Goal: Find specific page/section: Find specific page/section

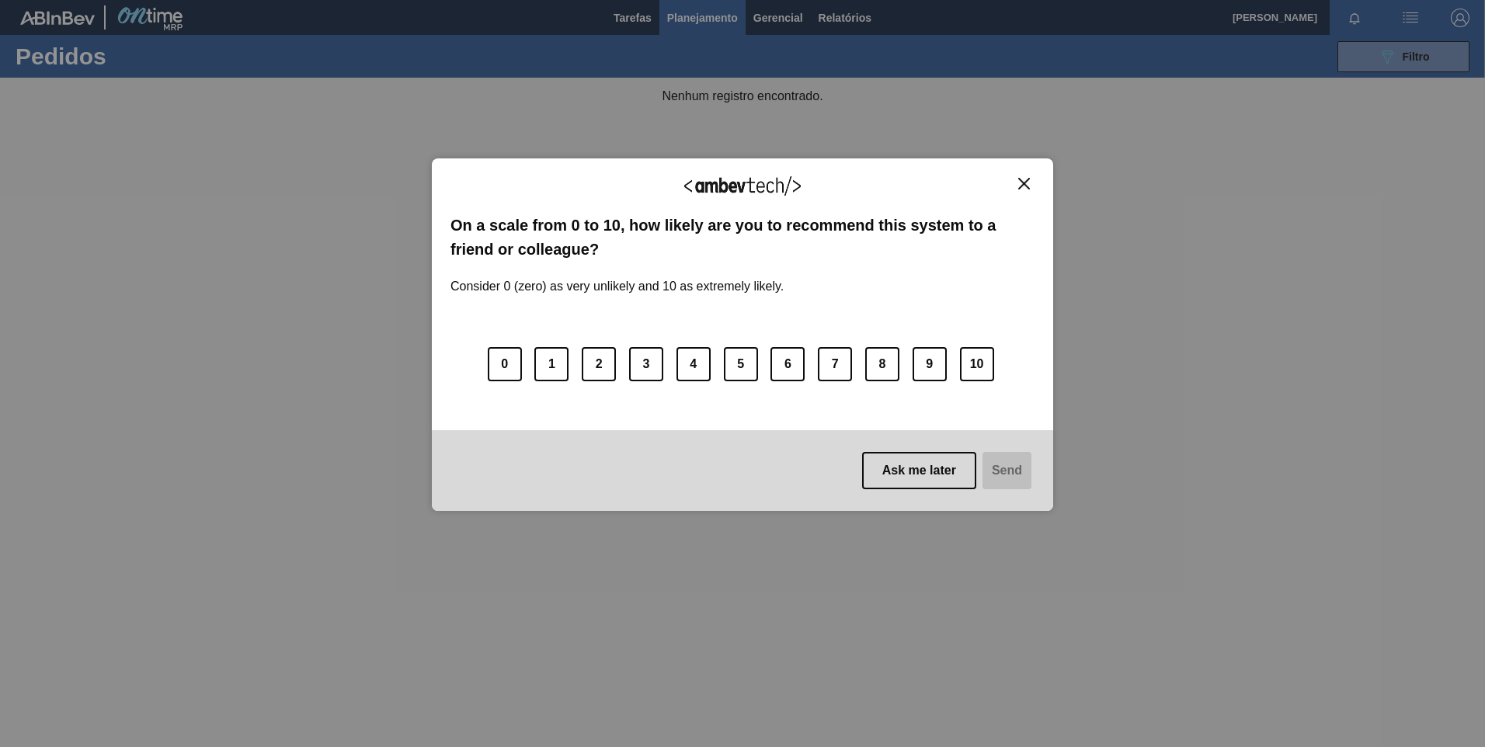
click at [1030, 178] on button "Close" at bounding box center [1023, 183] width 21 height 13
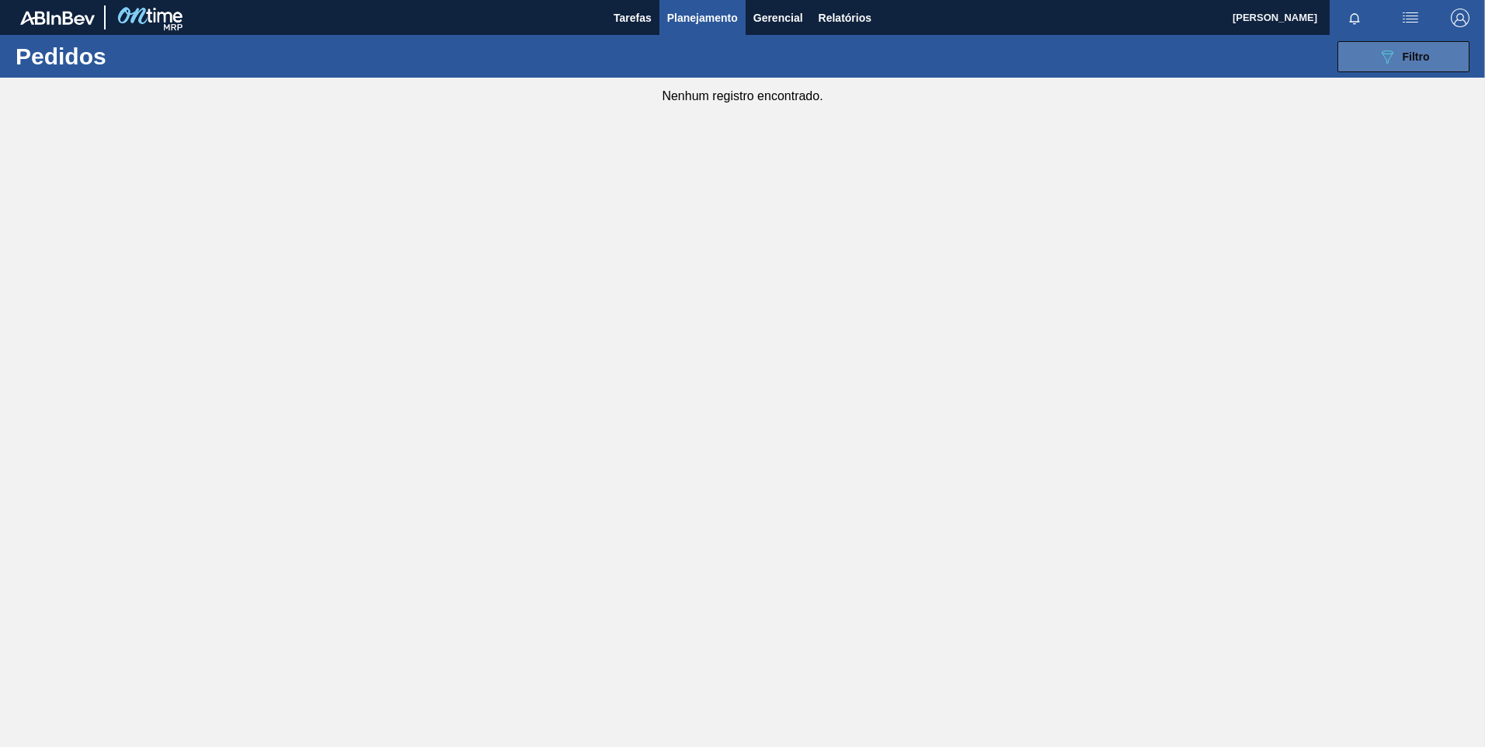
click at [1357, 60] on button "089F7B8B-B2A5-4AFE-B5C0-19BA573D28AC Filtro" at bounding box center [1403, 56] width 132 height 31
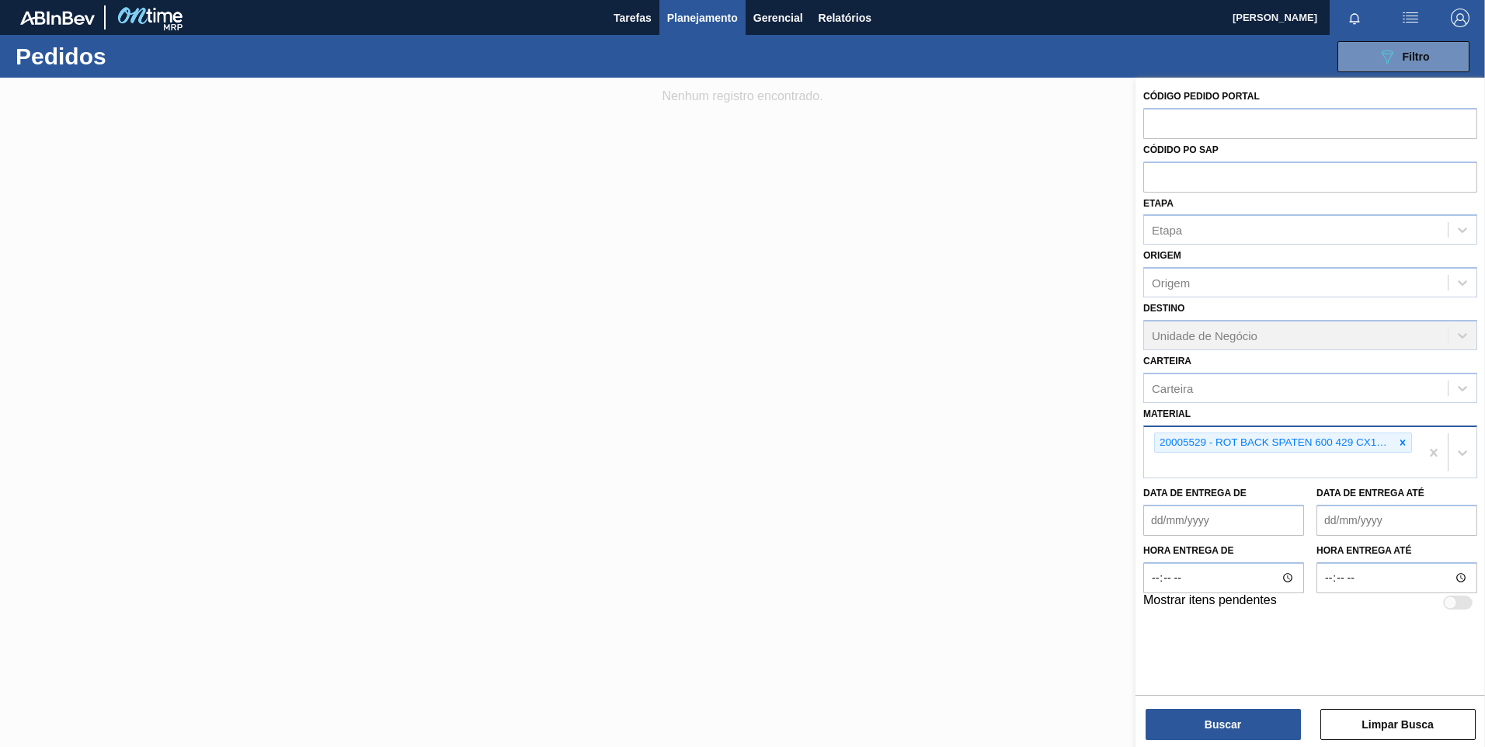
click at [1404, 428] on div "20005529 - ROT BACK SPATEN 600 429 CX120MIL" at bounding box center [1282, 452] width 276 height 51
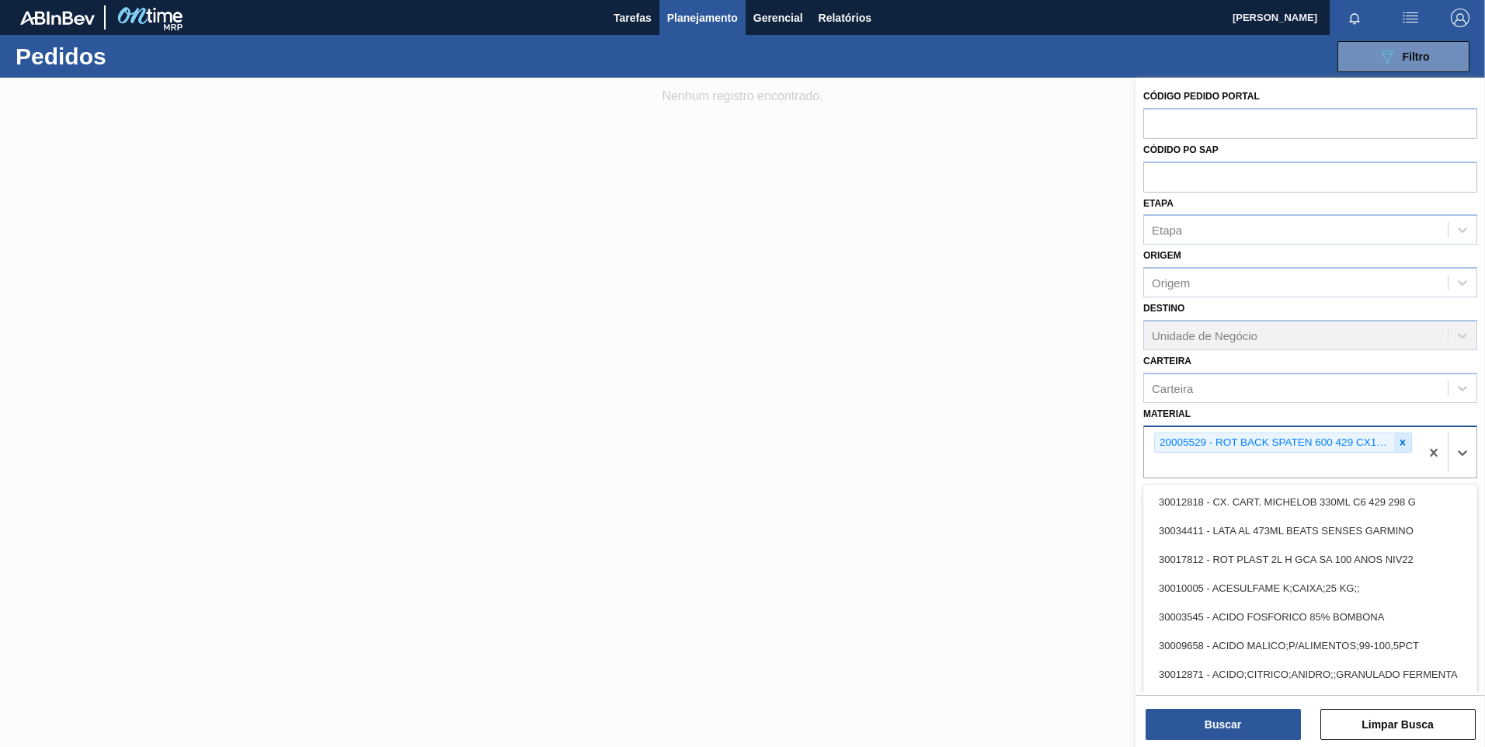
click at [1398, 450] on div at bounding box center [1402, 442] width 17 height 19
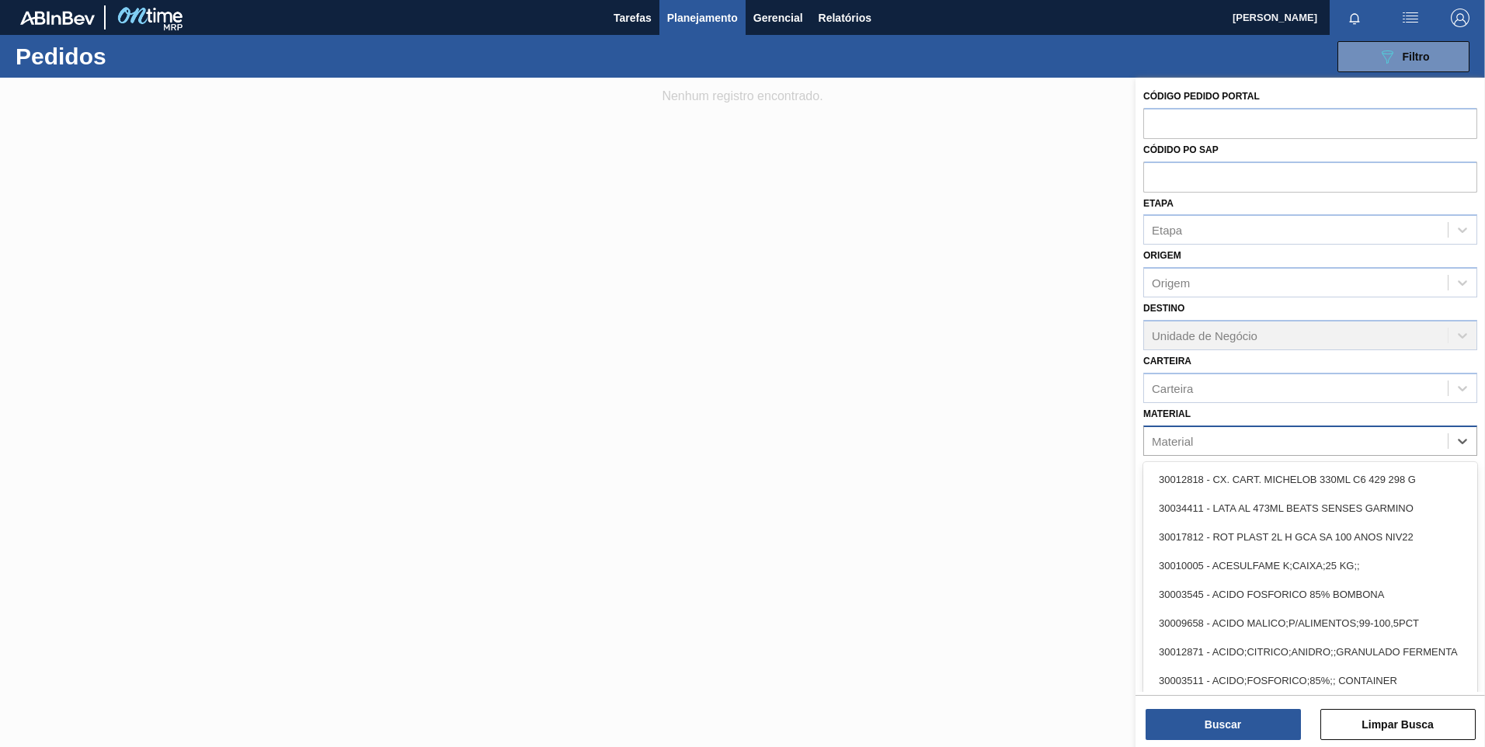
click at [1405, 445] on div "Material" at bounding box center [1296, 440] width 304 height 23
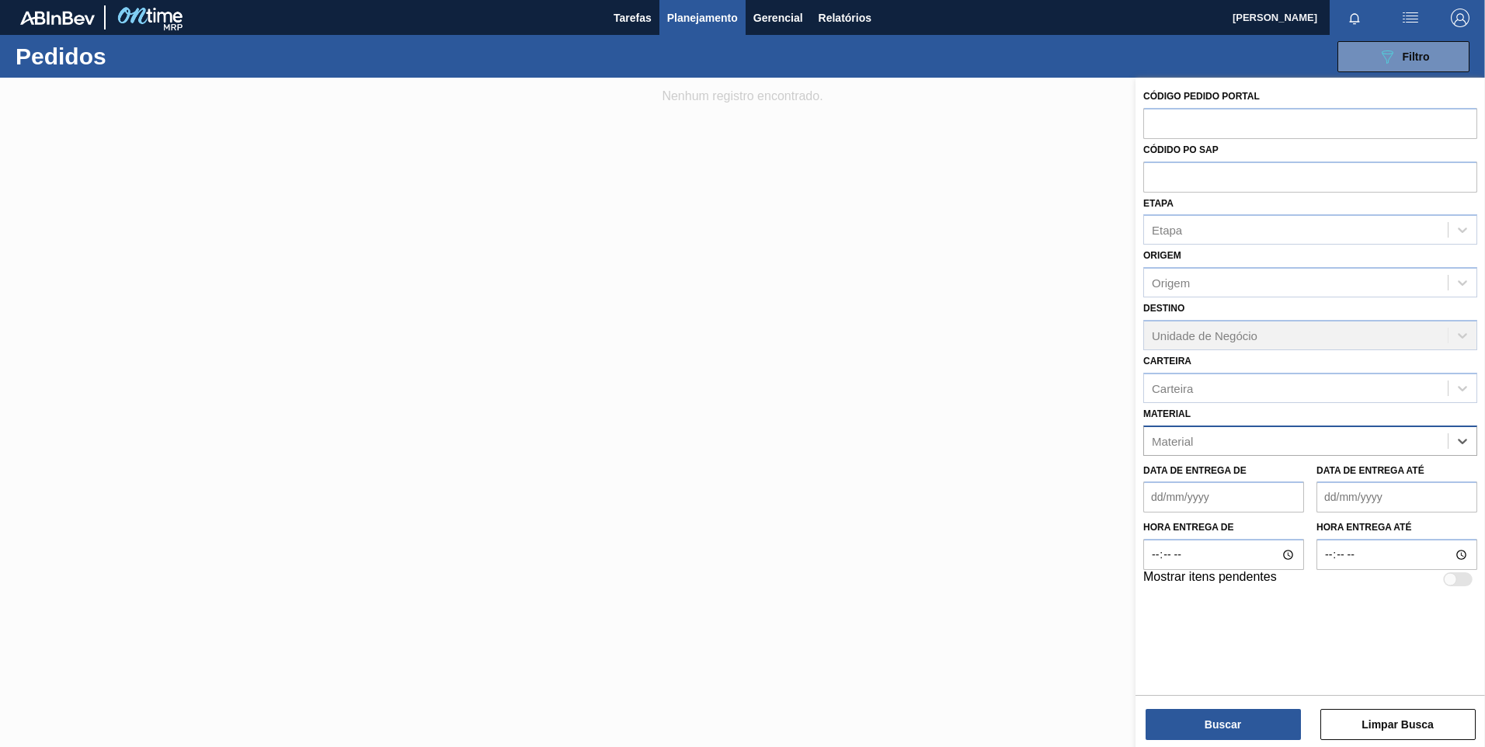
paste input "30017340"
type input "30017340"
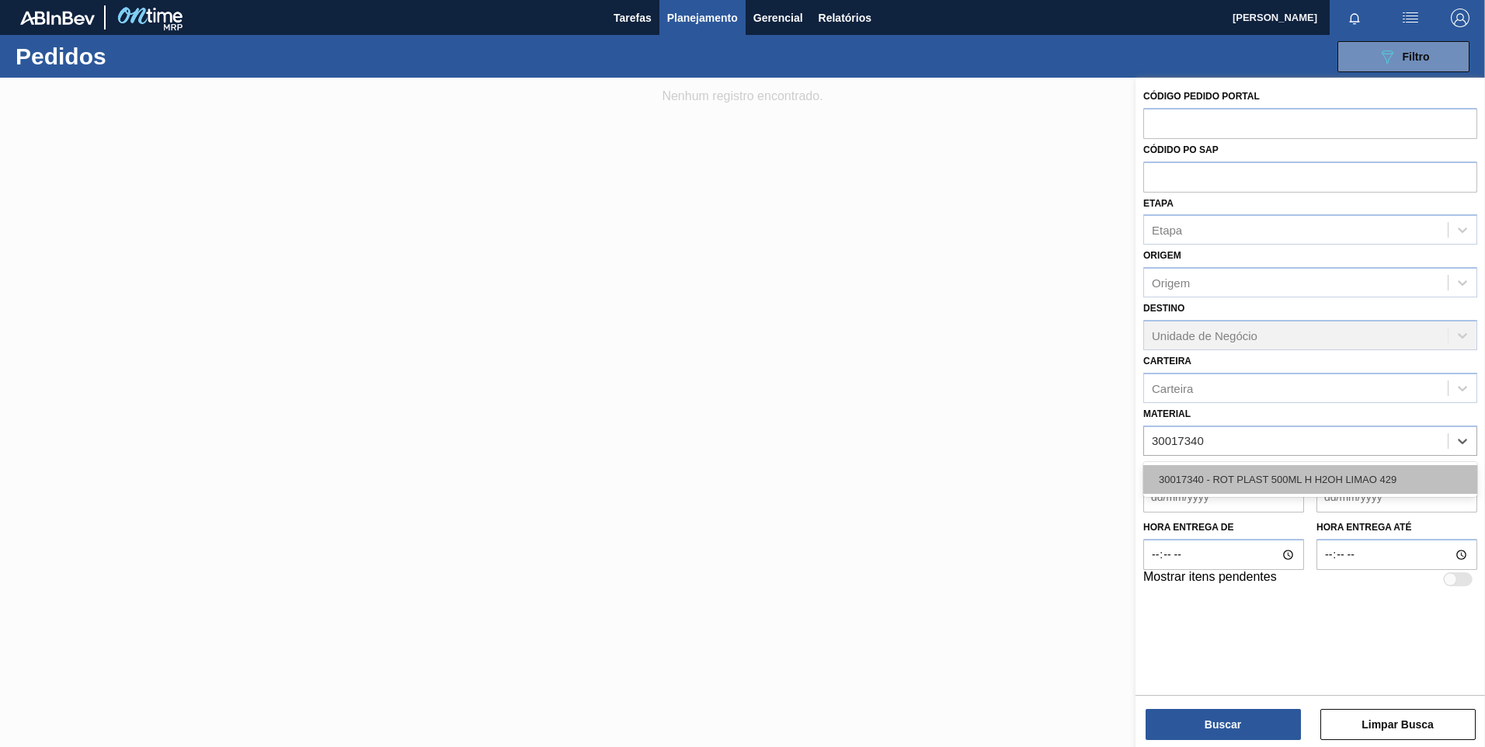
click at [1328, 476] on div "30017340 - ROT PLAST 500ML H H2OH LIMAO 429" at bounding box center [1310, 479] width 334 height 29
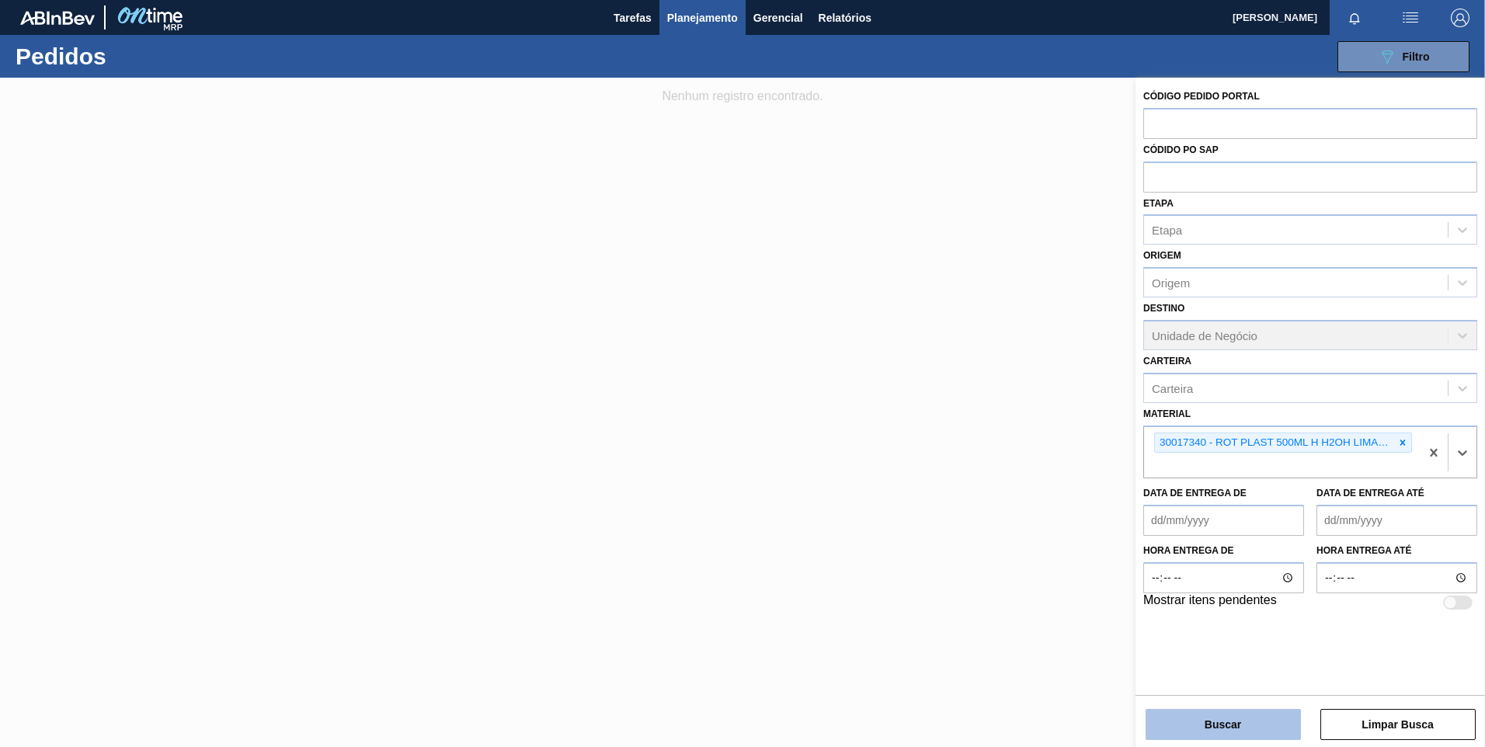
click at [1227, 724] on button "Buscar" at bounding box center [1222, 724] width 155 height 31
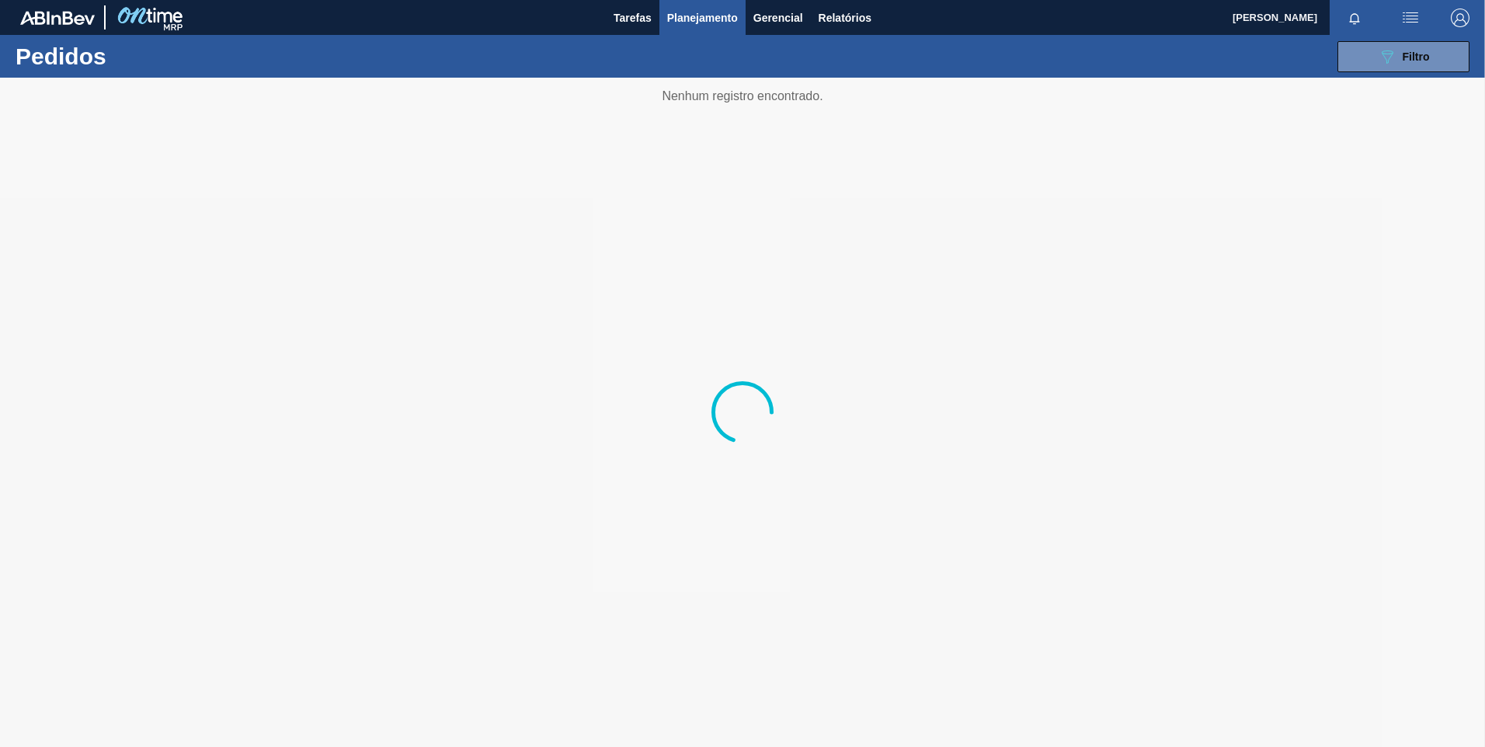
click at [1228, 727] on div at bounding box center [742, 412] width 1485 height 669
click at [1387, 68] on button "089F7B8B-B2A5-4AFE-B5C0-19BA573D28AC Filtro" at bounding box center [1403, 56] width 132 height 31
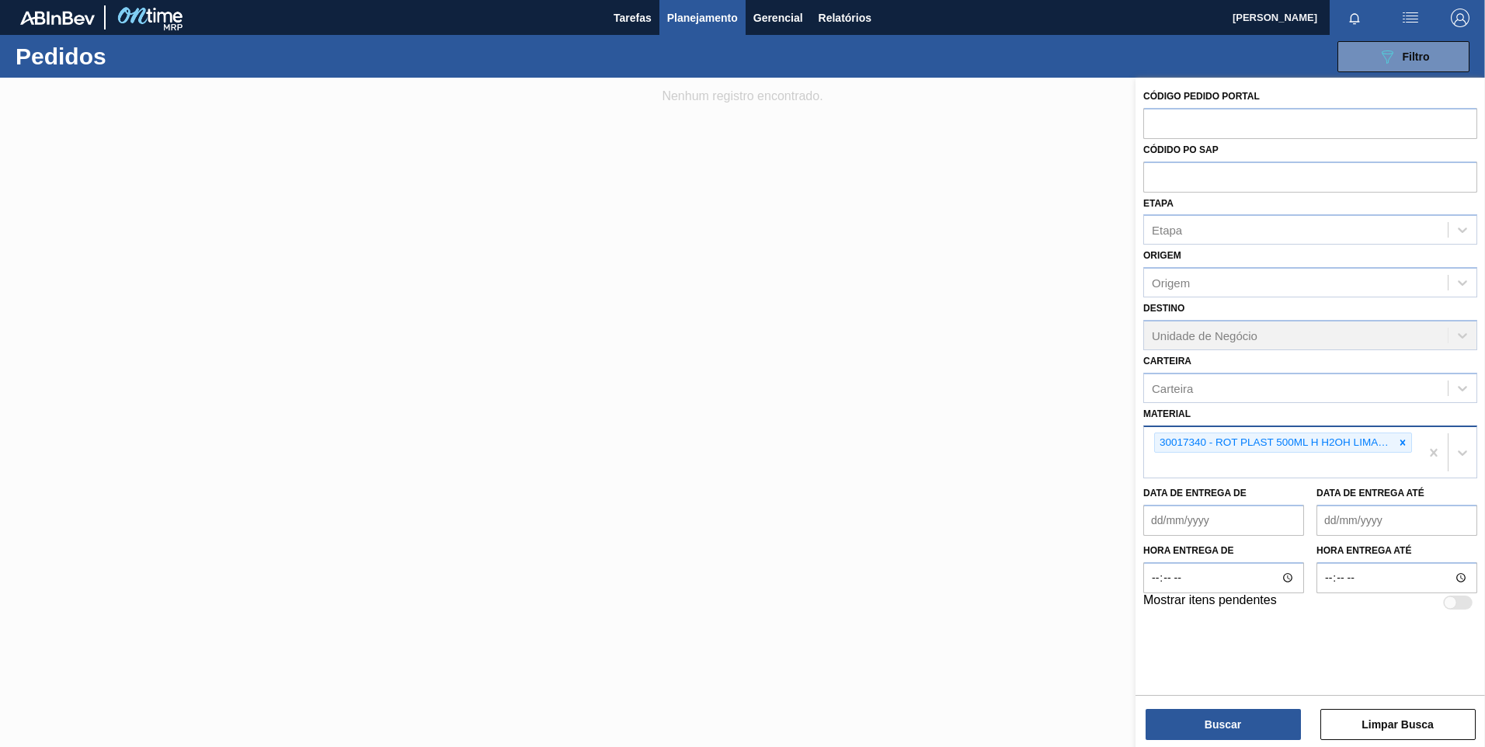
drag, startPoint x: 1410, startPoint y: 433, endPoint x: 1395, endPoint y: 439, distance: 16.0
click at [1408, 433] on div at bounding box center [1402, 442] width 17 height 19
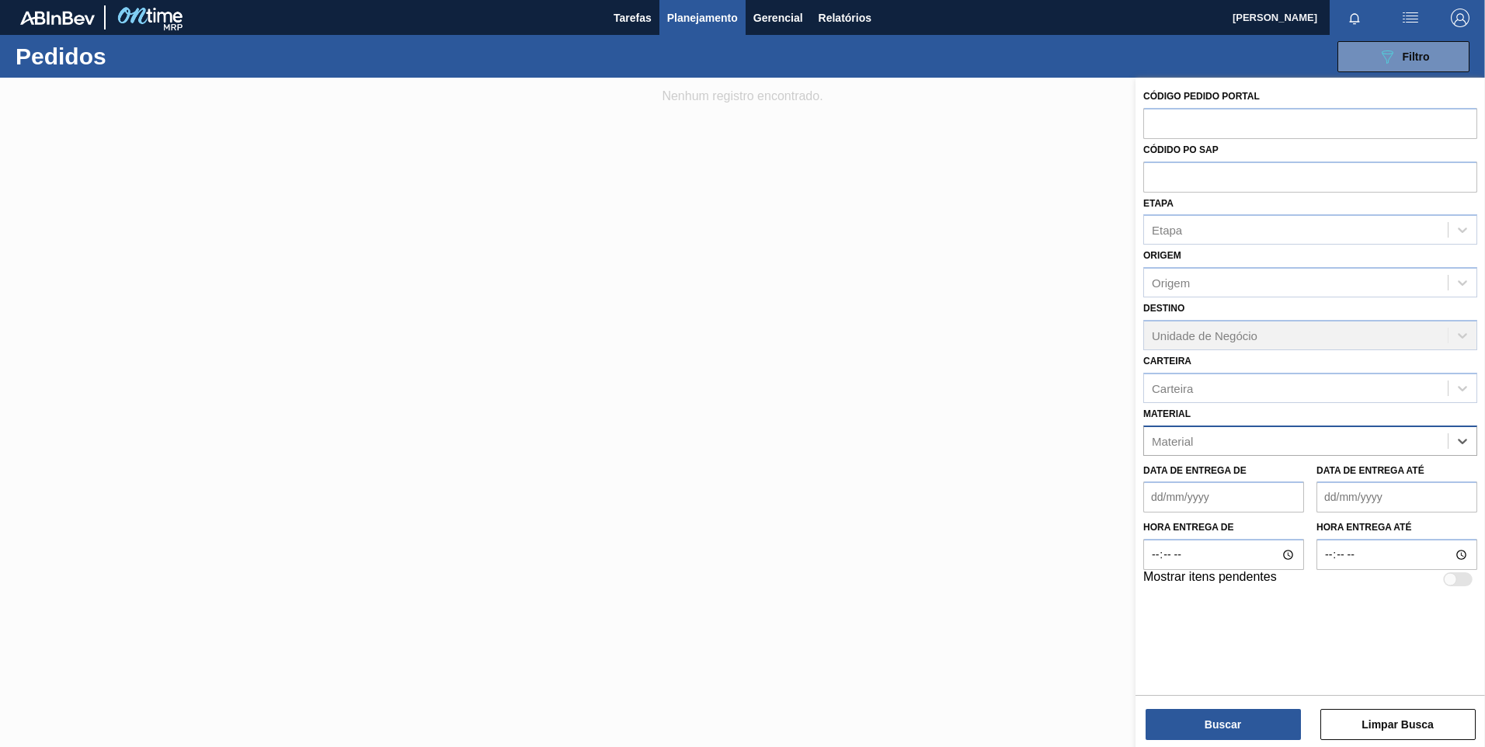
click at [1395, 439] on div "Material" at bounding box center [1296, 440] width 304 height 23
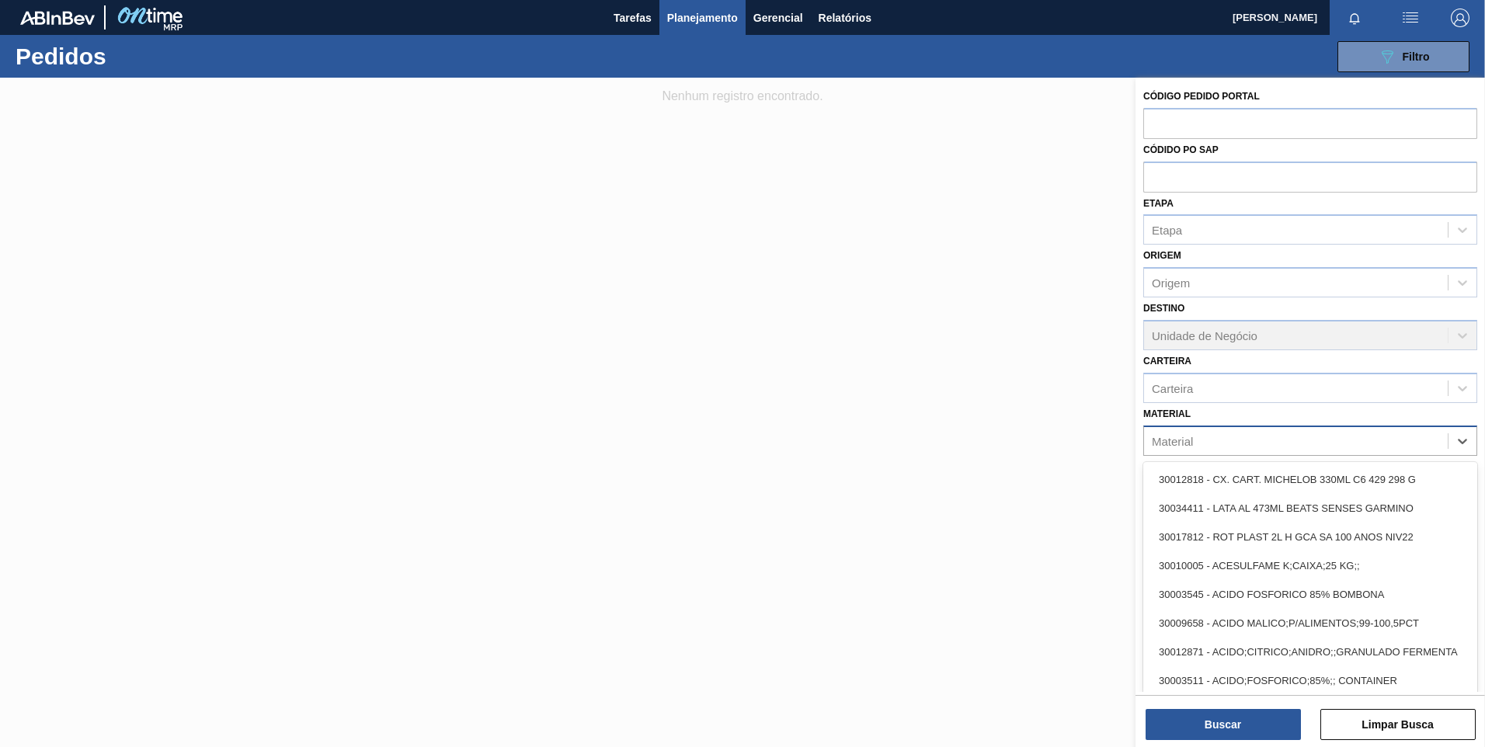
click at [1390, 442] on div "Material" at bounding box center [1296, 440] width 304 height 23
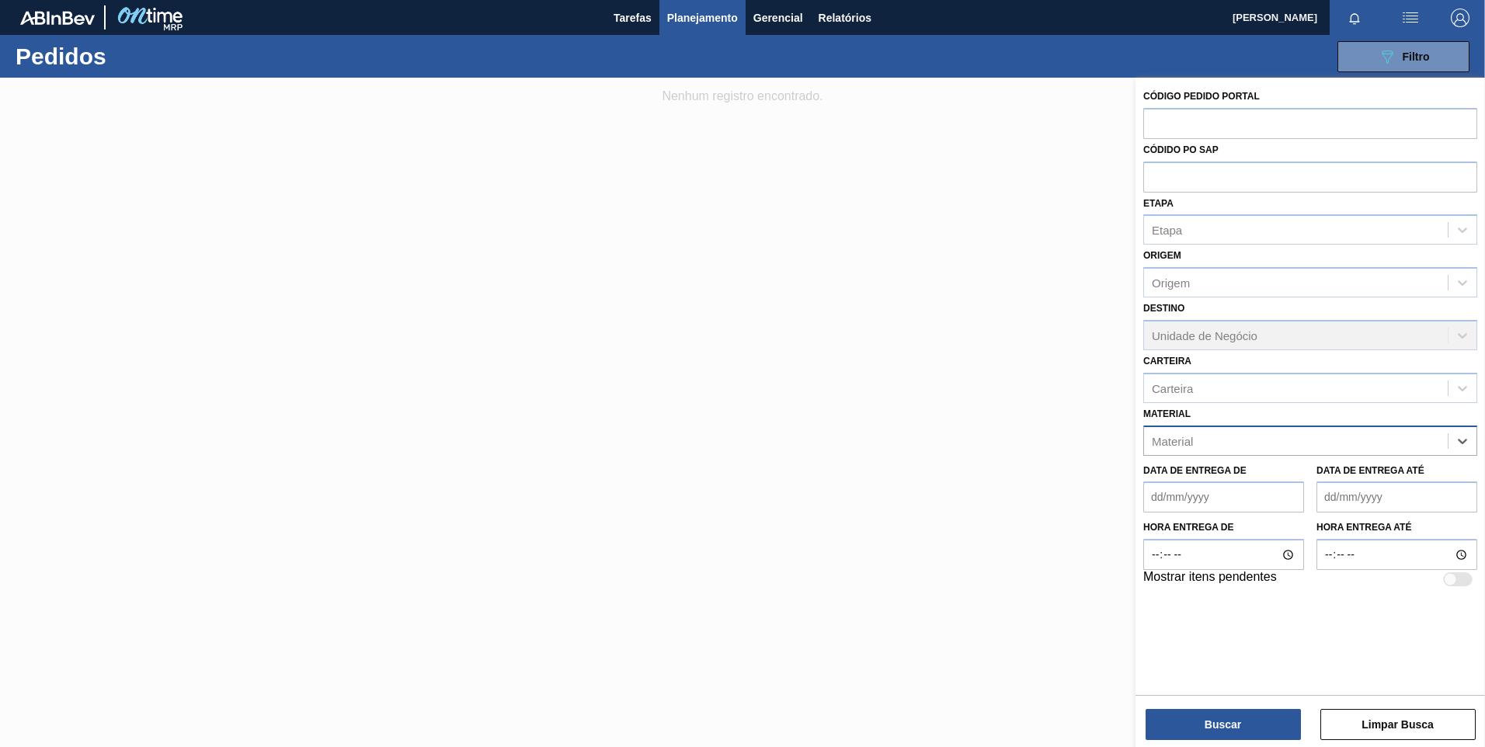
paste input "30031645"
type input "30031645"
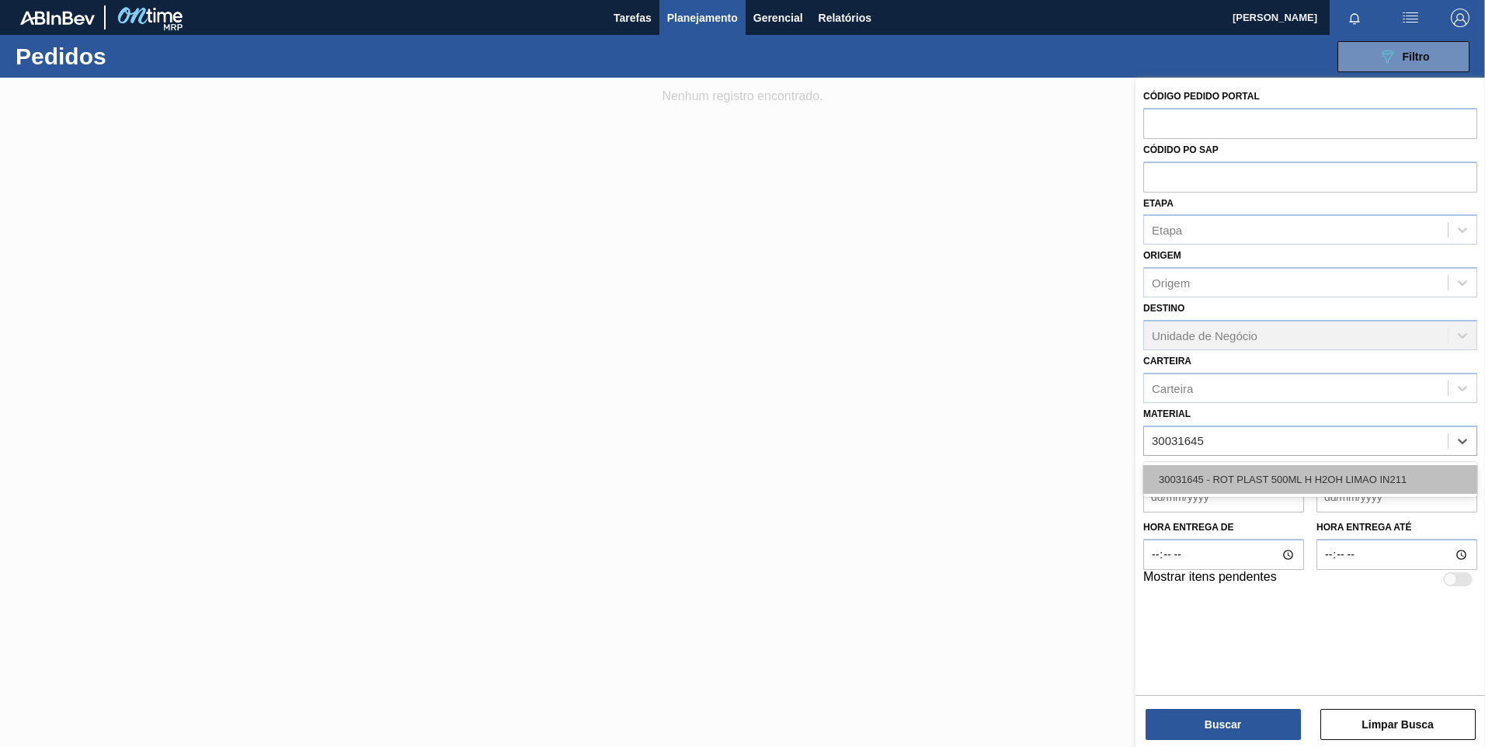
click at [1315, 472] on div "30031645 - ROT PLAST 500ML H H2OH LIMAO IN211" at bounding box center [1310, 479] width 334 height 29
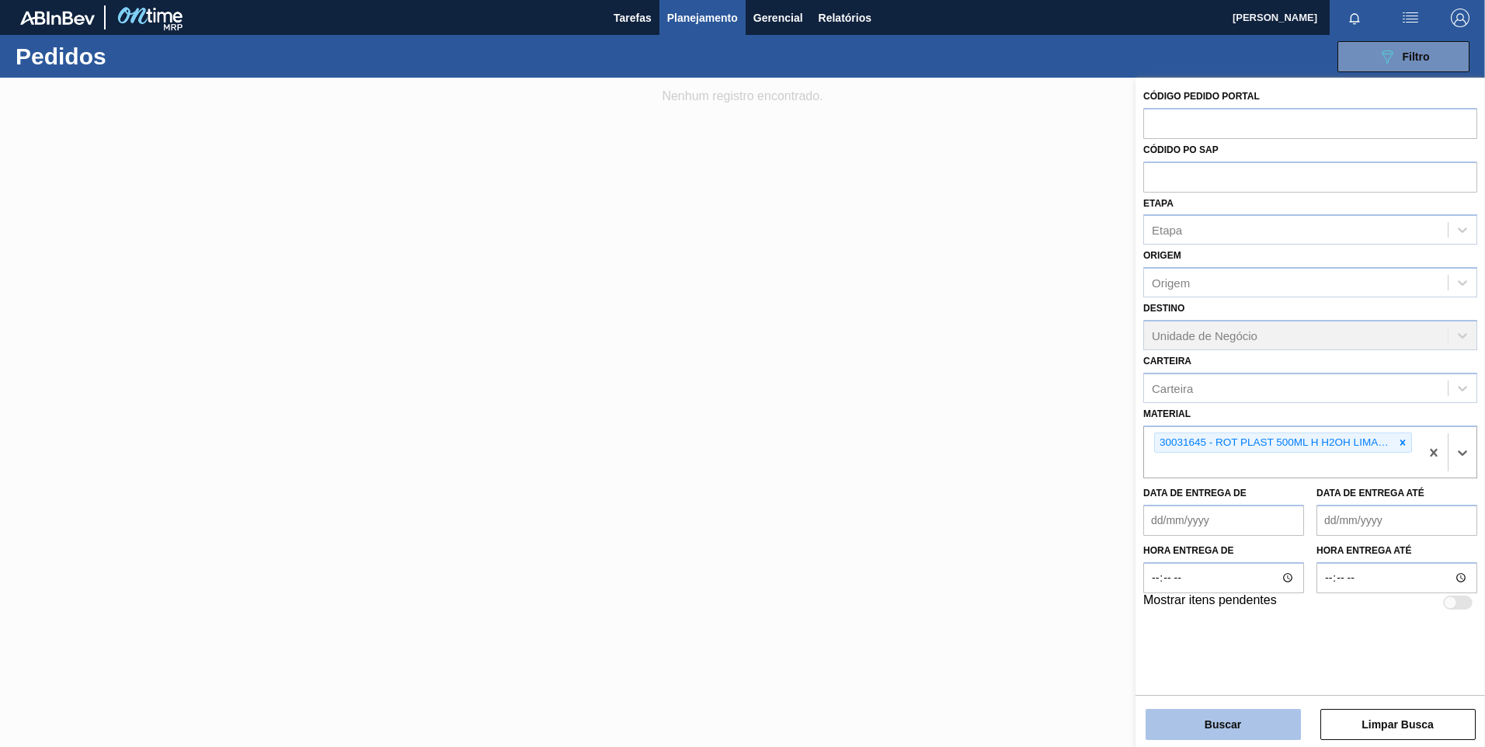
drag, startPoint x: 1241, startPoint y: 744, endPoint x: 1234, endPoint y: 733, distance: 12.9
click at [1240, 742] on div "Código Pedido Portal Códido PO SAP Etapa Etapa Origem Origem Destino Unidade de…" at bounding box center [1309, 414] width 349 height 672
click at [1234, 733] on button "Buscar" at bounding box center [1222, 724] width 155 height 31
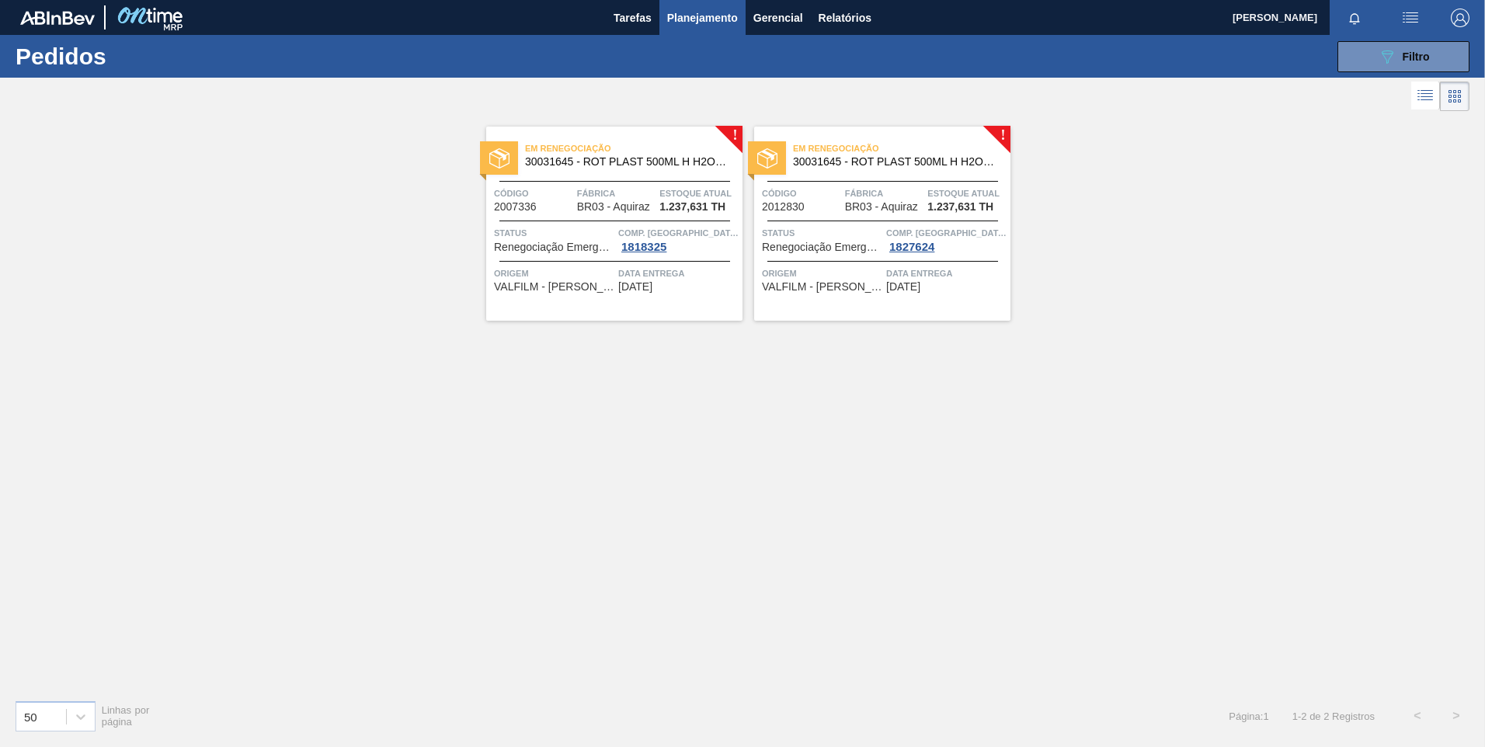
click at [512, 162] on div at bounding box center [499, 157] width 38 height 33
